Goal: Navigation & Orientation: Go to known website

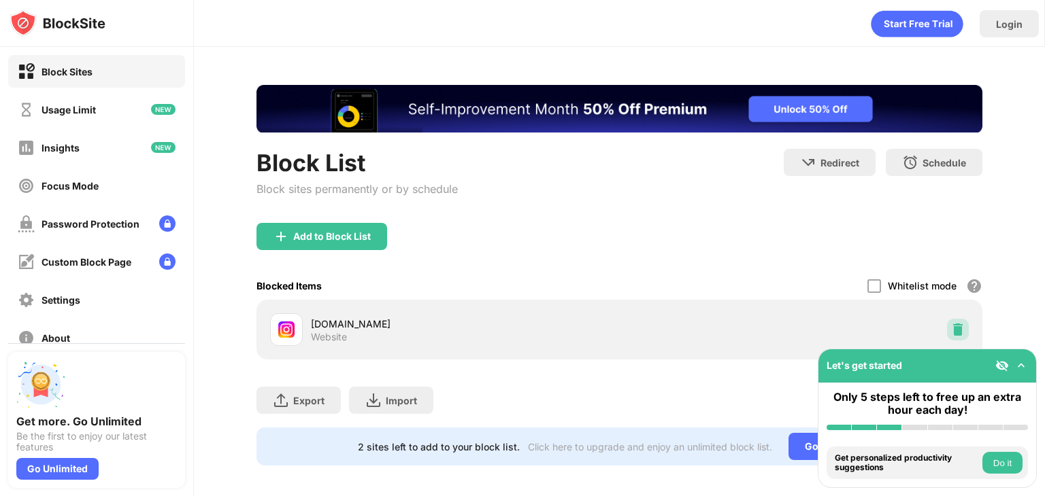
click at [952, 322] on div at bounding box center [958, 330] width 22 height 22
